Goal: Information Seeking & Learning: Learn about a topic

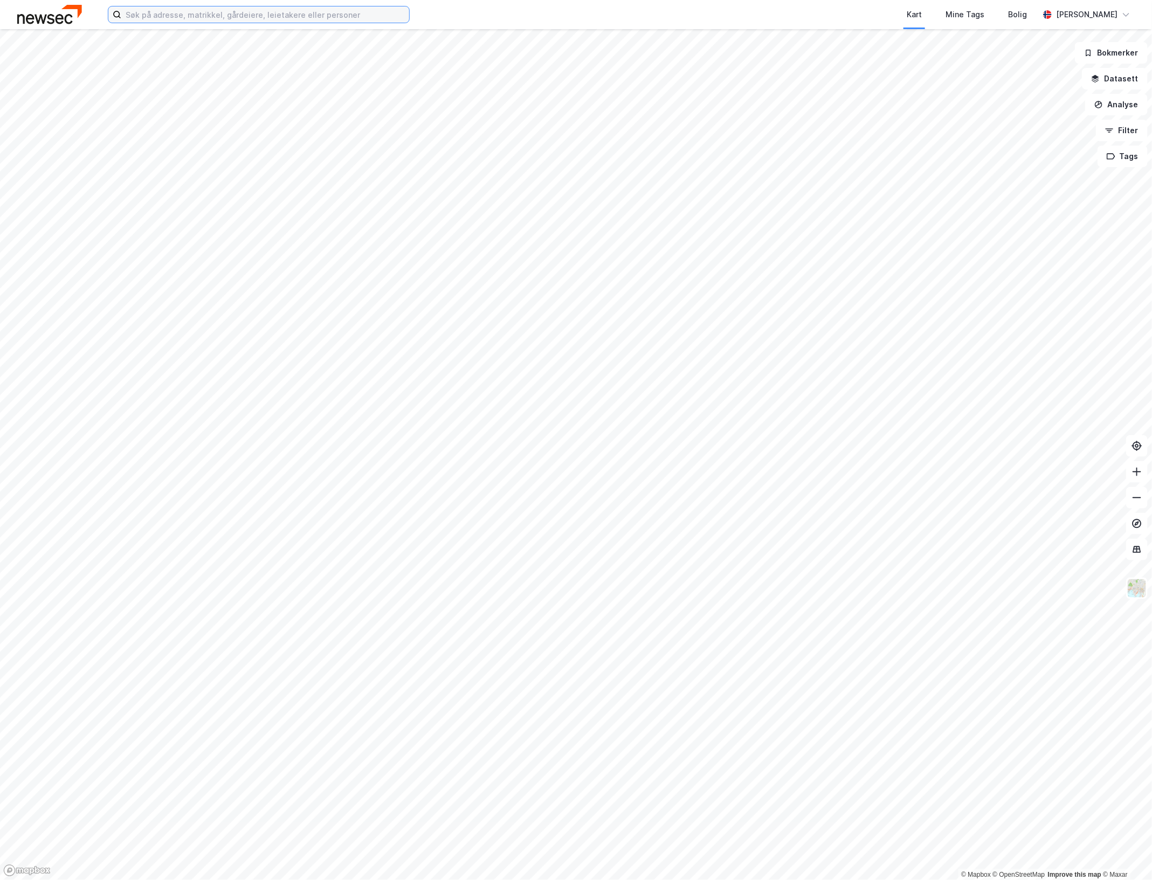
click at [334, 15] on input at bounding box center [265, 14] width 288 height 16
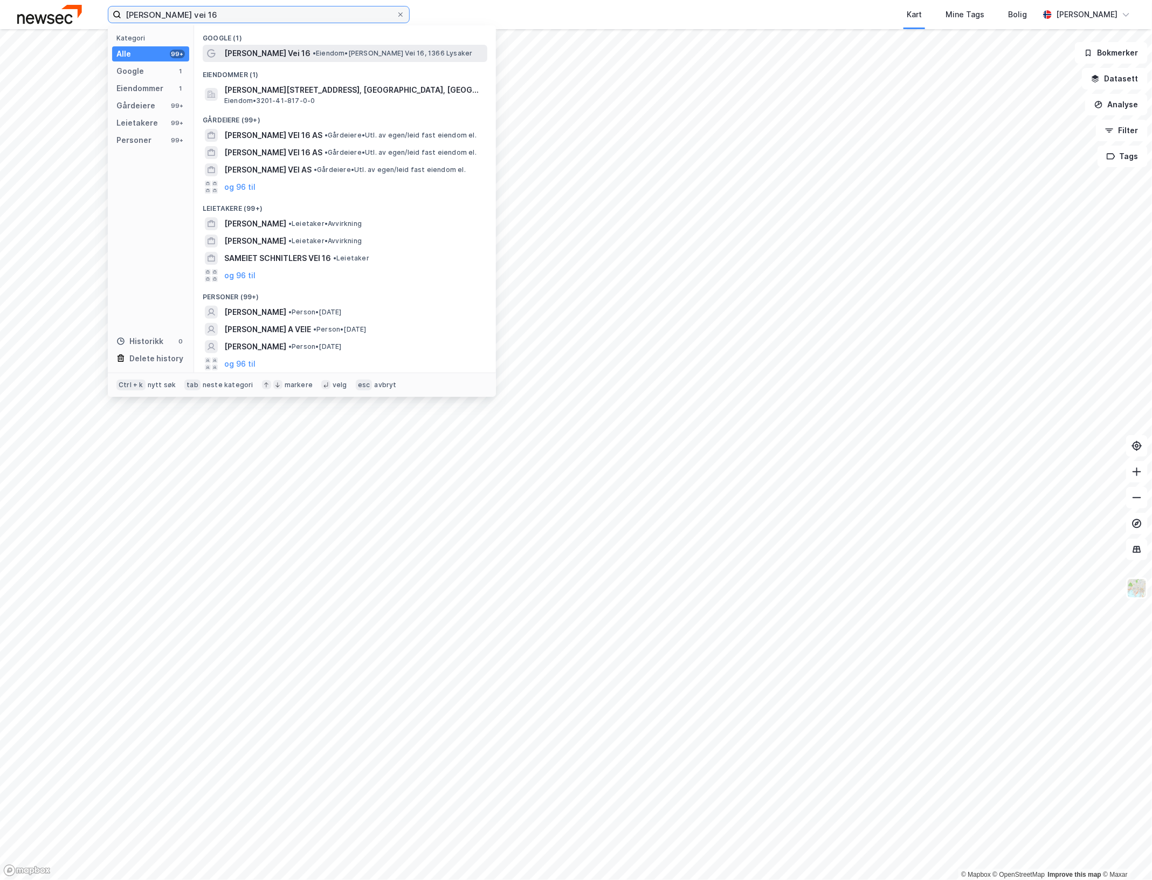
type input "[PERSON_NAME] vei 16"
click at [365, 57] on span "• Eiendom • [PERSON_NAME][STREET_ADDRESS]" at bounding box center [393, 53] width 160 height 9
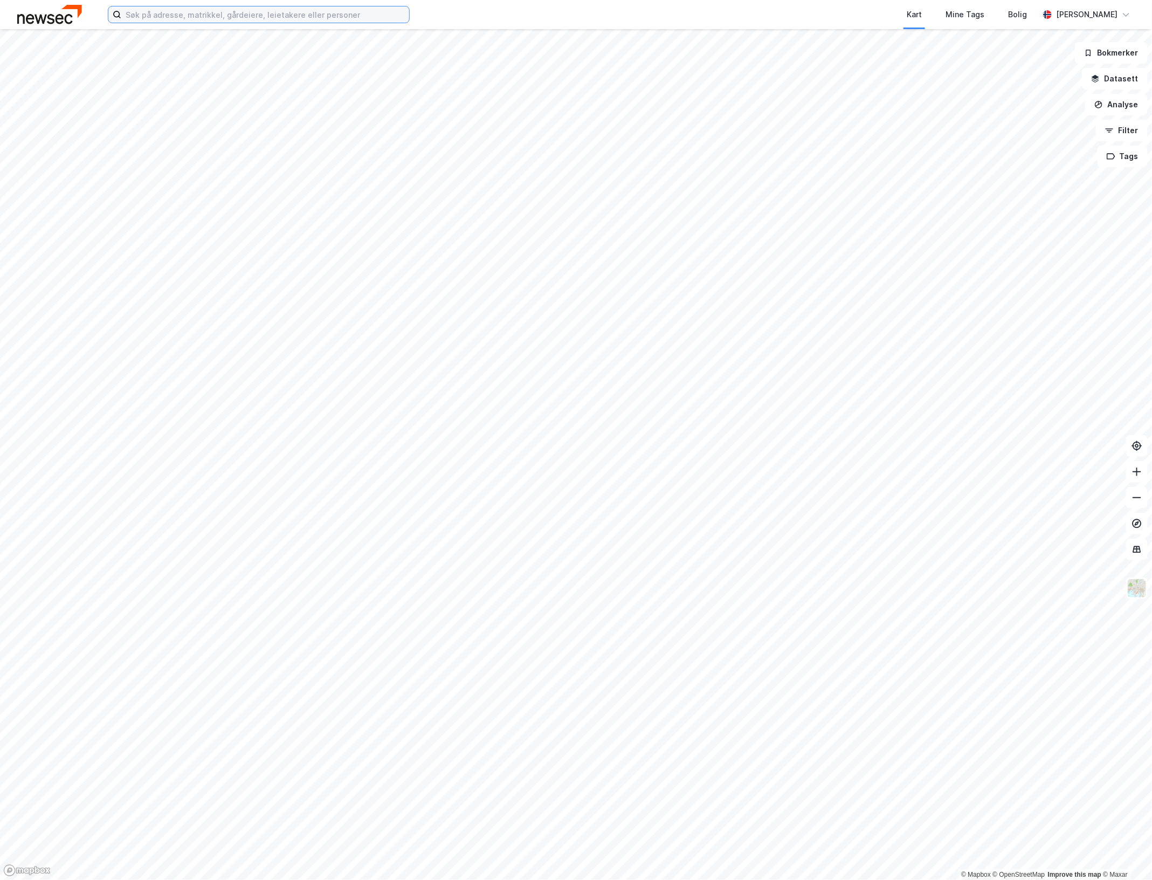
click at [305, 15] on input at bounding box center [265, 14] width 288 height 16
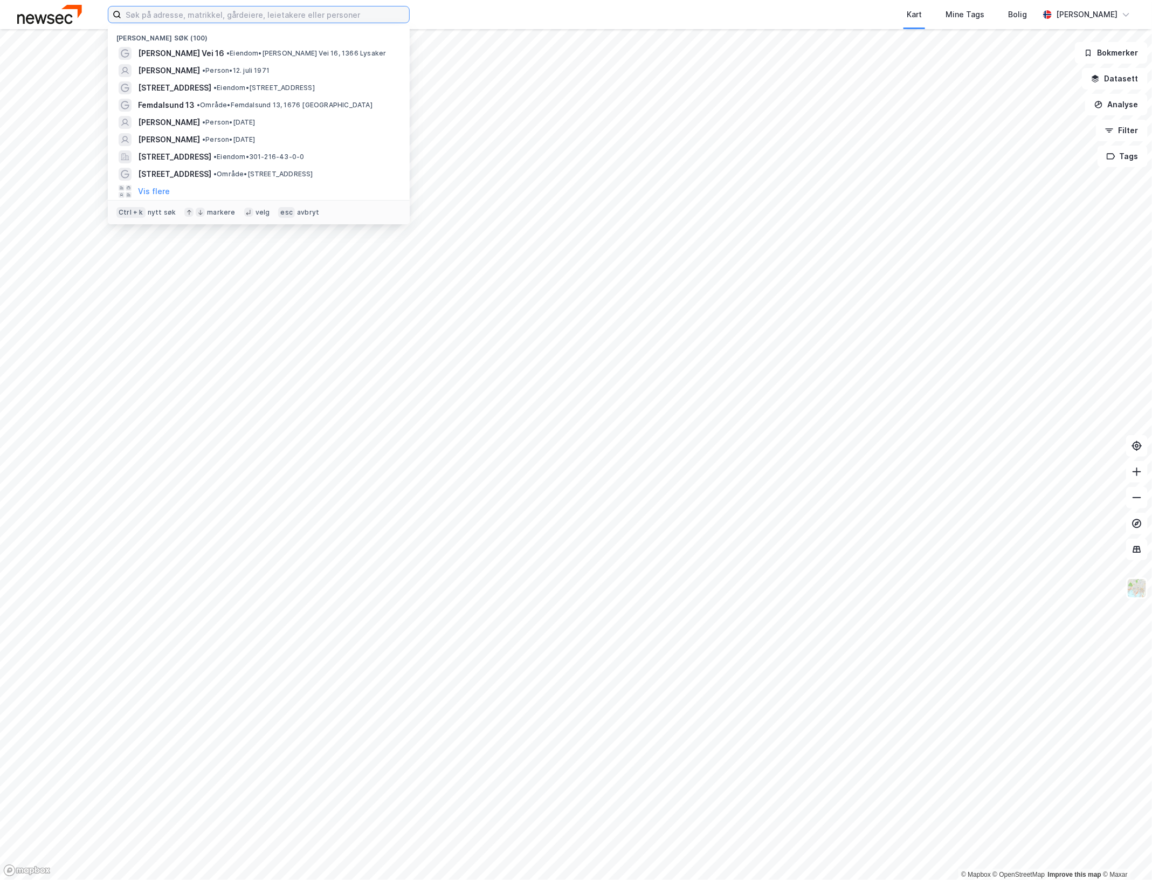
paste input "[PERSON_NAME]"
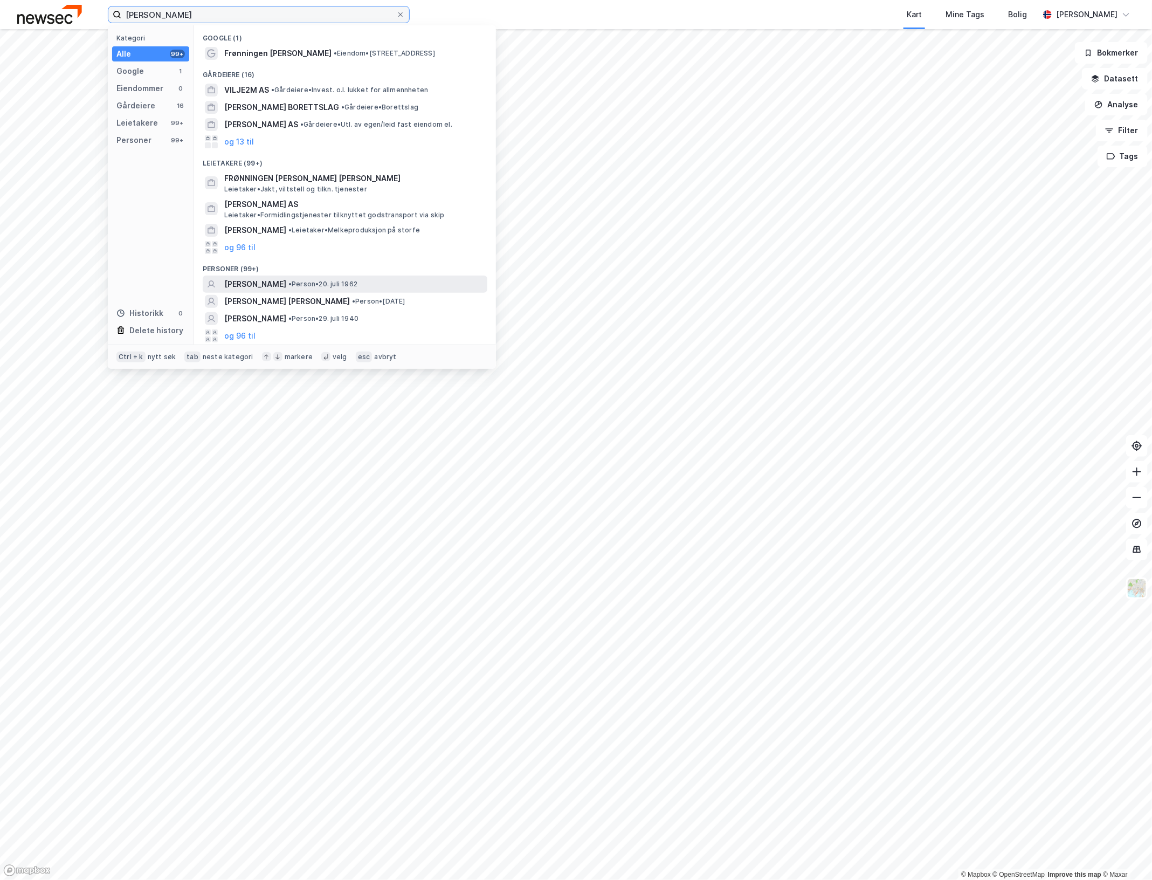
type input "[PERSON_NAME]"
click at [370, 287] on div "[PERSON_NAME] • Person • 20. juli 1962" at bounding box center [354, 284] width 261 height 13
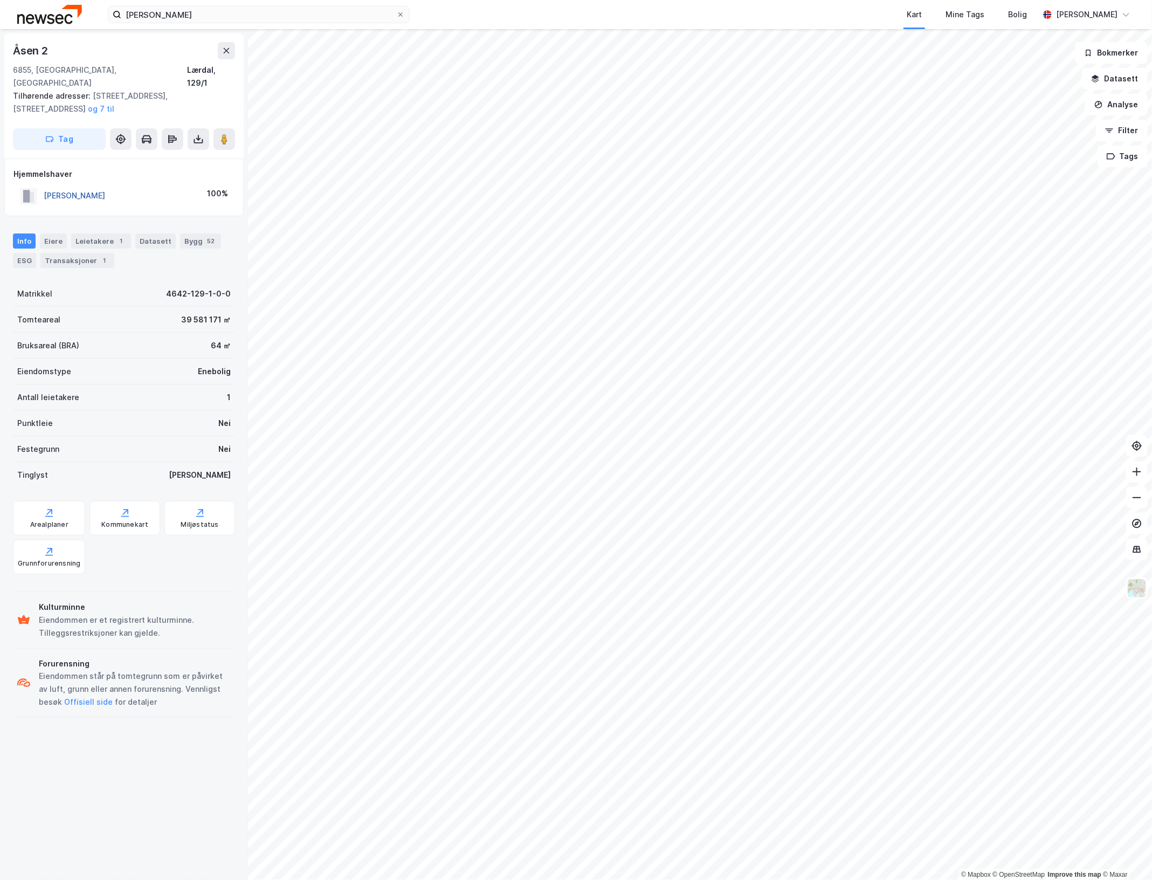
click at [0, 0] on button "RUMOHR VILHELM" at bounding box center [0, 0] width 0 height 0
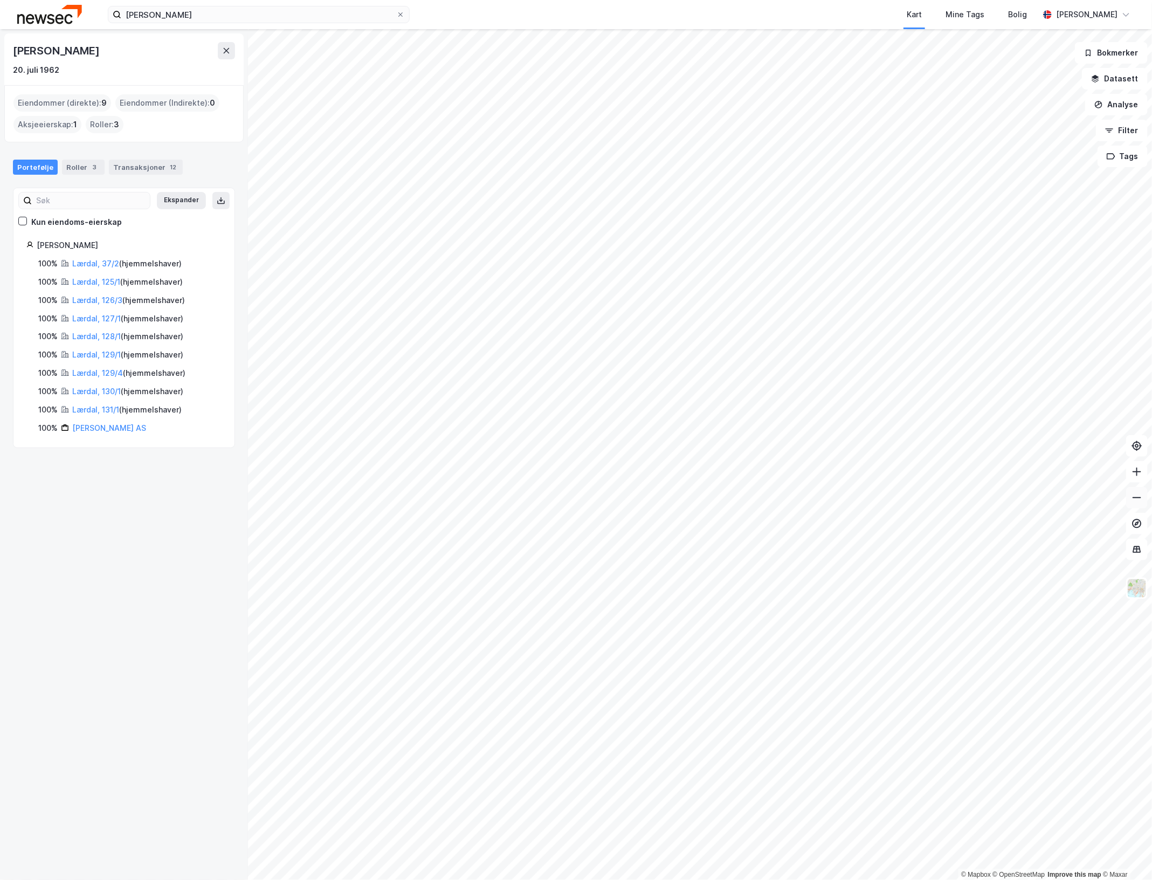
click at [1146, 495] on div "© Mapbox © OpenStreetMap Improve this map © Maxar Vilhelm Rumohr 20. juli 1962 …" at bounding box center [576, 454] width 1152 height 850
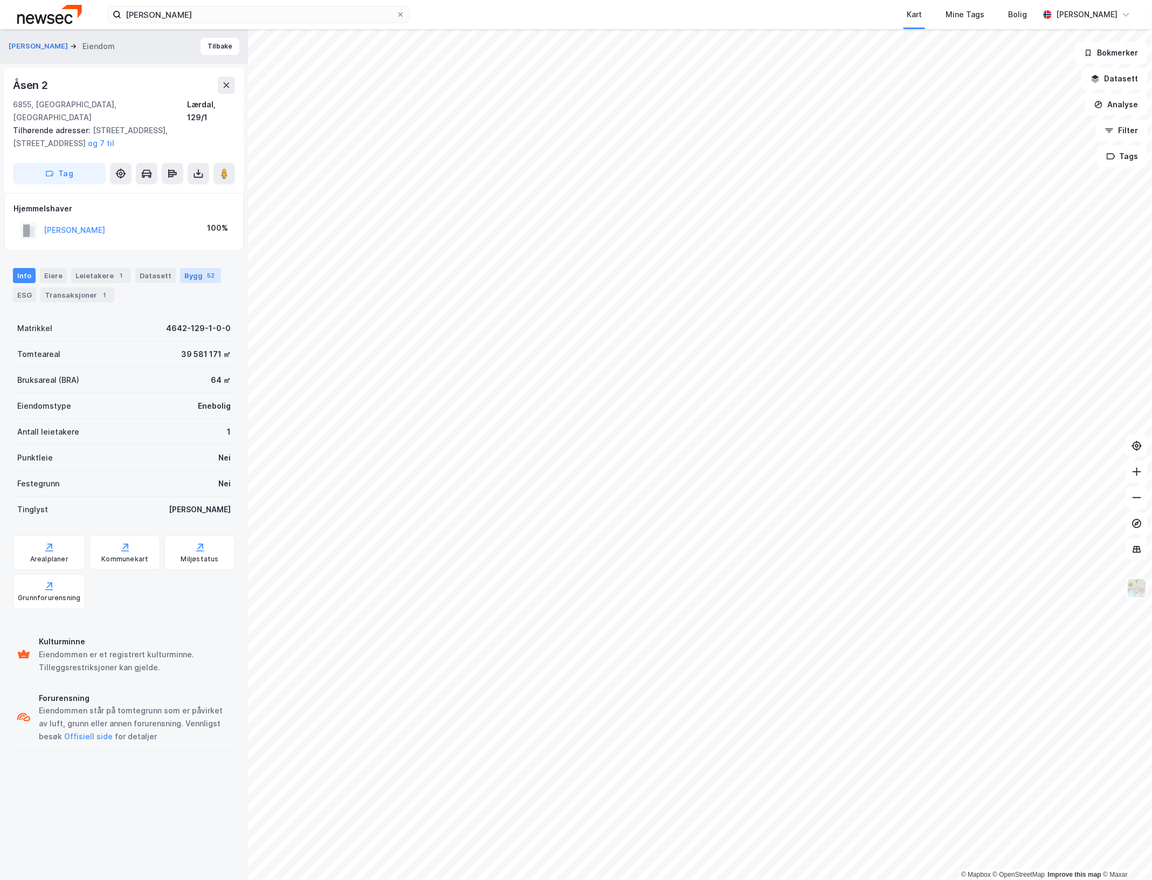
click at [195, 268] on div "Bygg 52" at bounding box center [200, 275] width 41 height 15
